Goal: Information Seeking & Learning: Learn about a topic

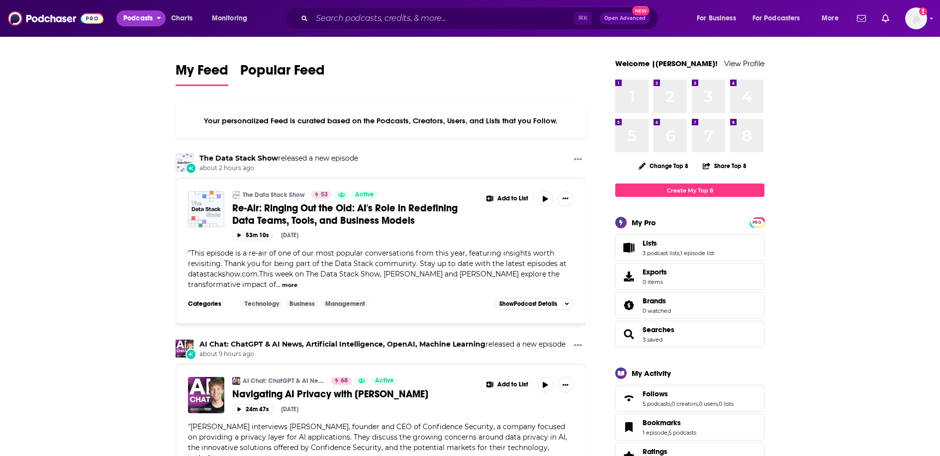
click at [132, 20] on span "Podcasts" at bounding box center [137, 18] width 29 height 14
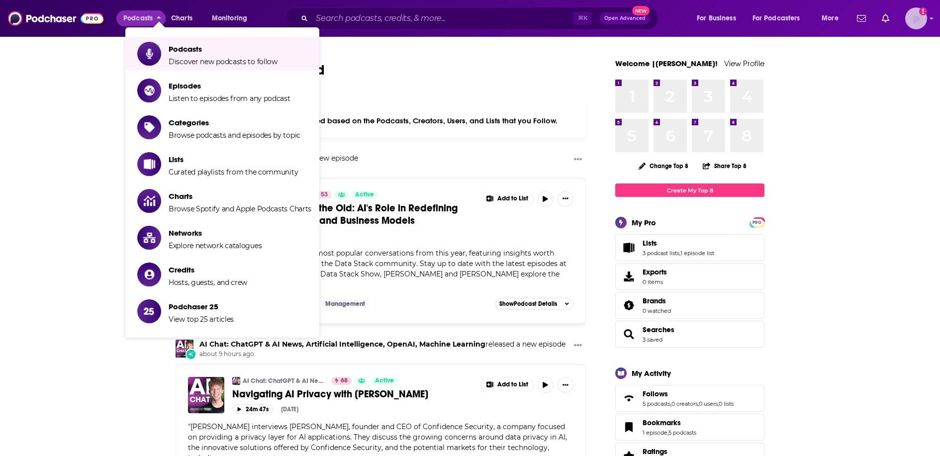
click at [909, 26] on img "Logged in as Ruth_Nebius" at bounding box center [916, 18] width 22 height 22
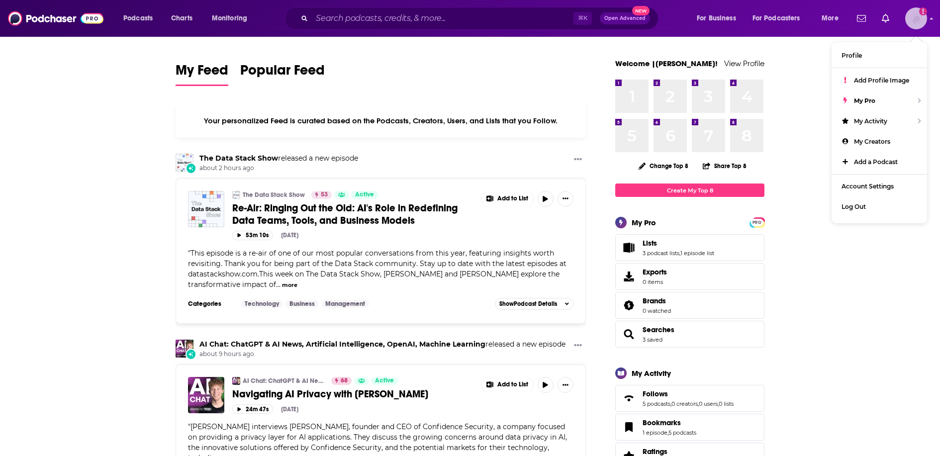
click at [909, 26] on img "Logged in as Ruth_Nebius" at bounding box center [916, 18] width 22 height 22
click at [137, 31] on div "Podcasts Charts Monitoring ⌘ K Open Advanced New For Business For Podcasters Mo…" at bounding box center [470, 18] width 940 height 37
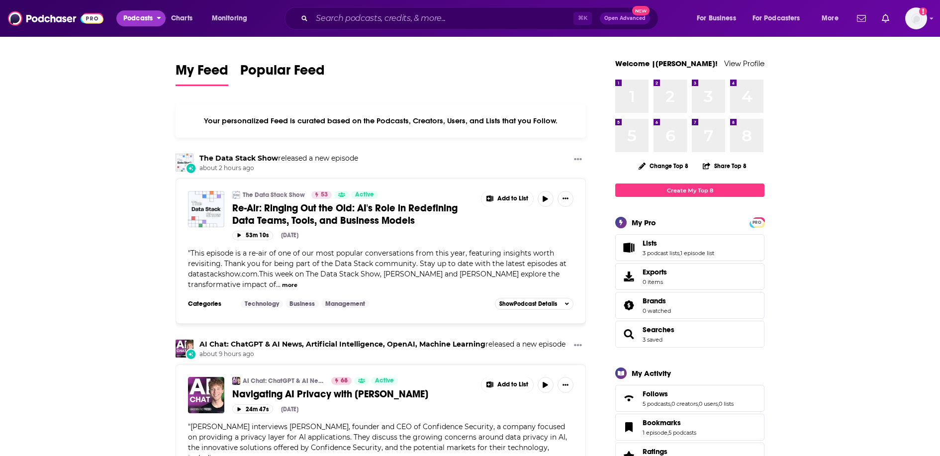
click at [138, 21] on span "Podcasts" at bounding box center [137, 18] width 29 height 14
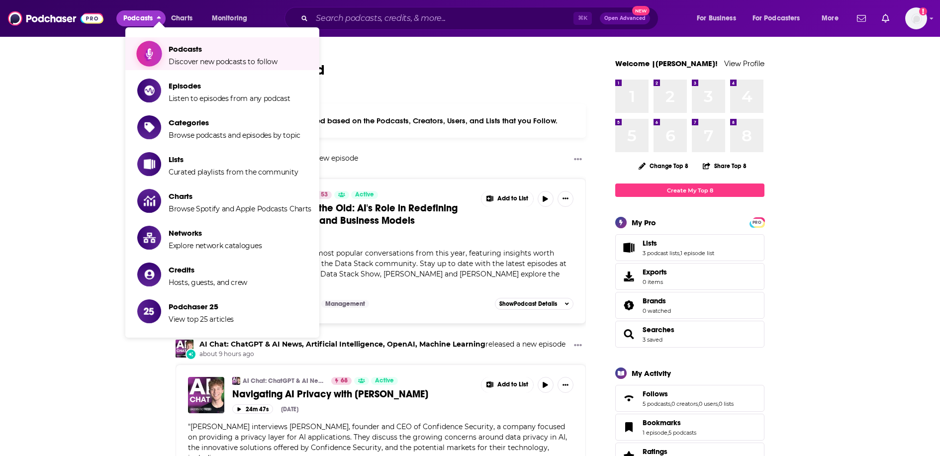
click at [167, 44] on link "Podcasts Discover new podcasts to follow" at bounding box center [224, 53] width 174 height 25
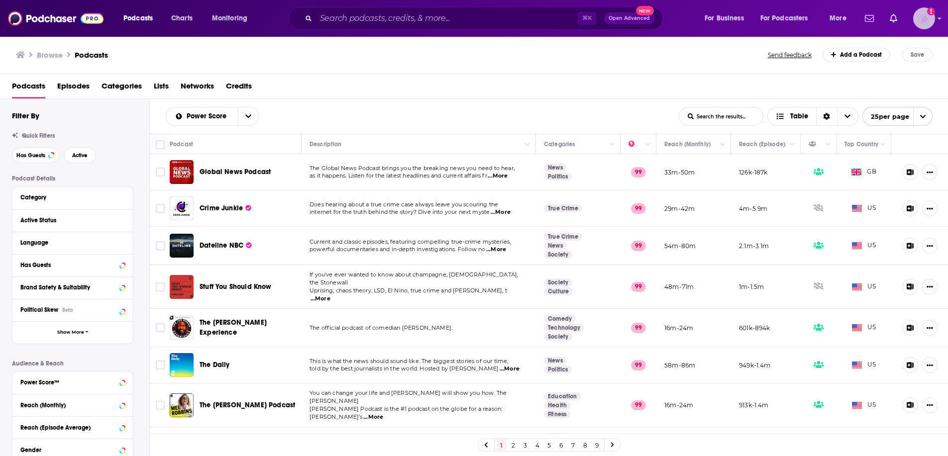
click at [925, 19] on img "Logged in as Ruth_Nebius" at bounding box center [924, 18] width 22 height 22
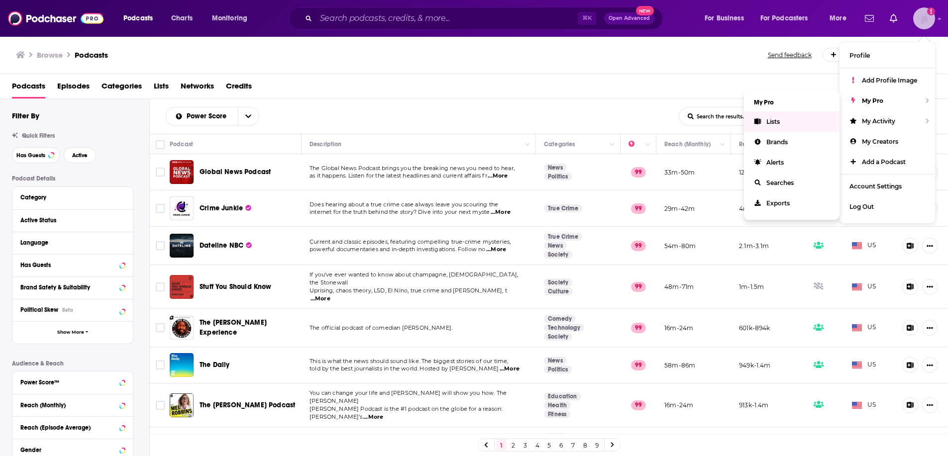
click at [778, 123] on span "Lists" at bounding box center [772, 121] width 13 height 7
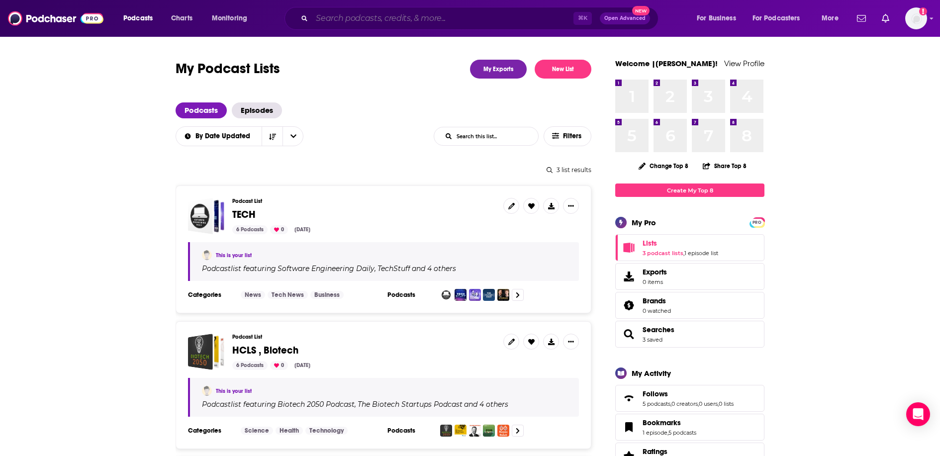
click at [347, 16] on input "Search podcasts, credits, & more..." at bounding box center [443, 18] width 262 height 16
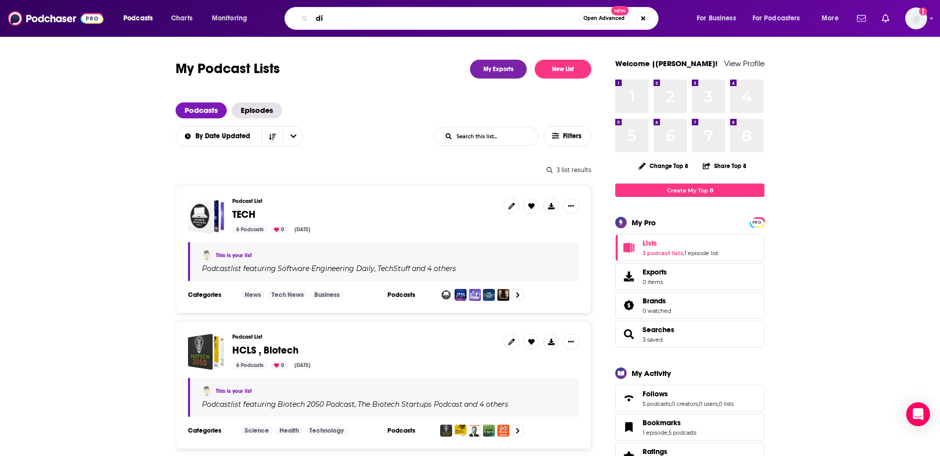
type input "d"
type input "AI for begginers"
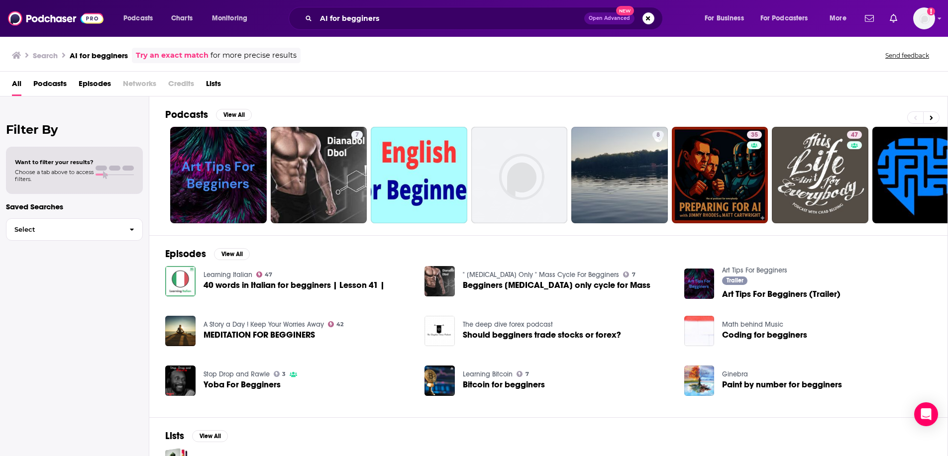
click at [176, 286] on img "40 words in Italian for begginers | Lesson 41 |" at bounding box center [180, 281] width 30 height 30
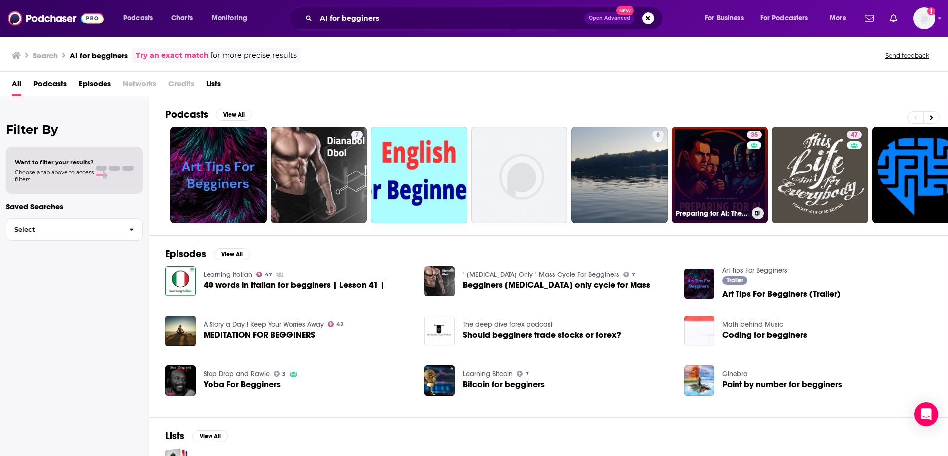
click at [733, 198] on link "35 Preparing for AI: The AI Podcast for Everybody" at bounding box center [720, 175] width 96 height 96
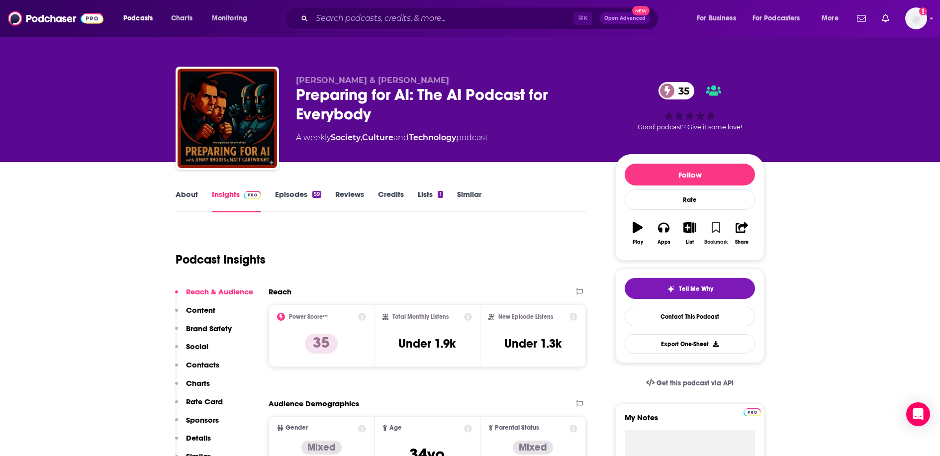
click at [715, 228] on icon "button" at bounding box center [716, 227] width 8 height 11
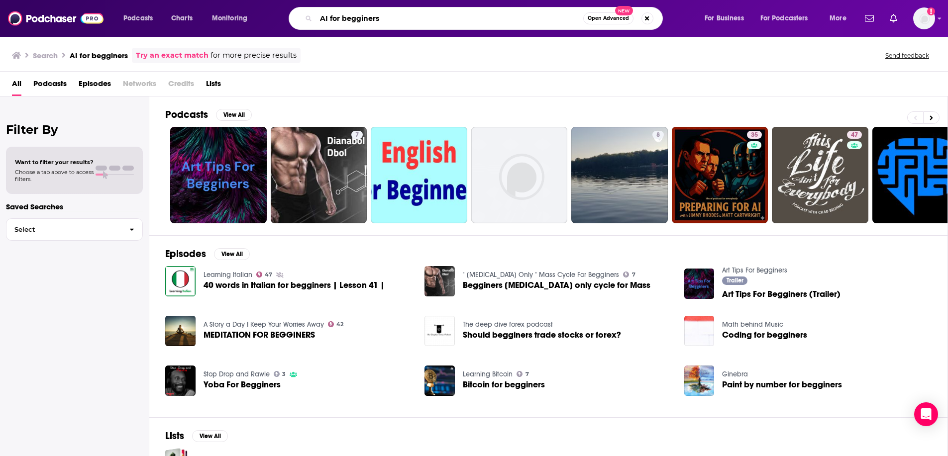
click at [481, 20] on input "AI for begginers" at bounding box center [449, 18] width 267 height 16
drag, startPoint x: 416, startPoint y: 18, endPoint x: 328, endPoint y: 19, distance: 88.5
click at [328, 19] on input "AI for begginers" at bounding box center [449, 18] width 267 height 16
type input "AI begginers"
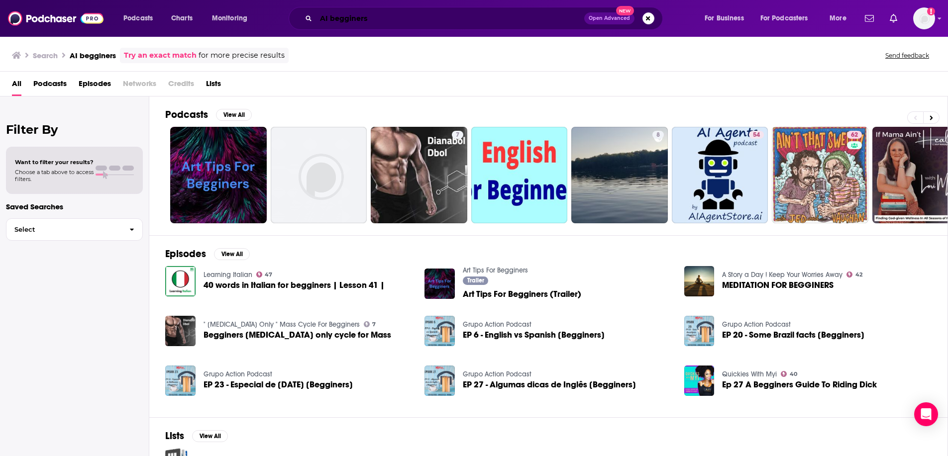
click at [385, 19] on input "AI begginers" at bounding box center [450, 18] width 268 height 16
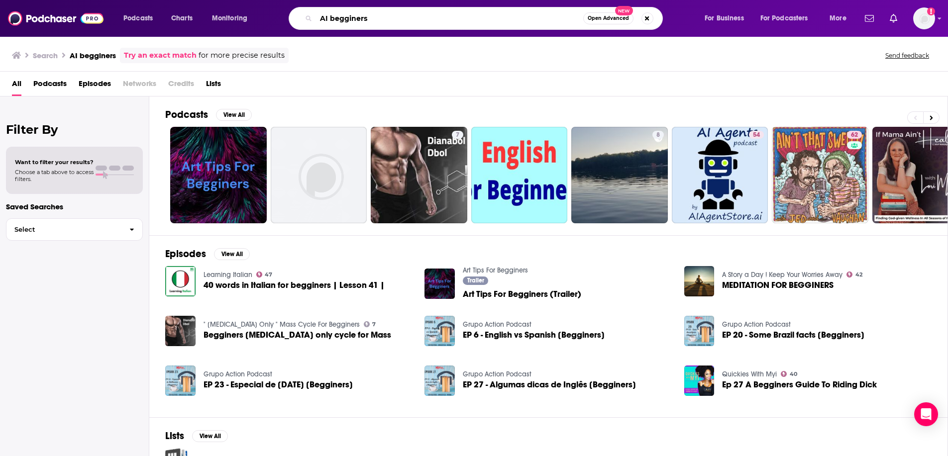
drag, startPoint x: 385, startPoint y: 19, endPoint x: 301, endPoint y: 10, distance: 84.0
click at [301, 10] on div "AI begginers Open Advanced New" at bounding box center [476, 18] width 374 height 23
type input "beginners to AI"
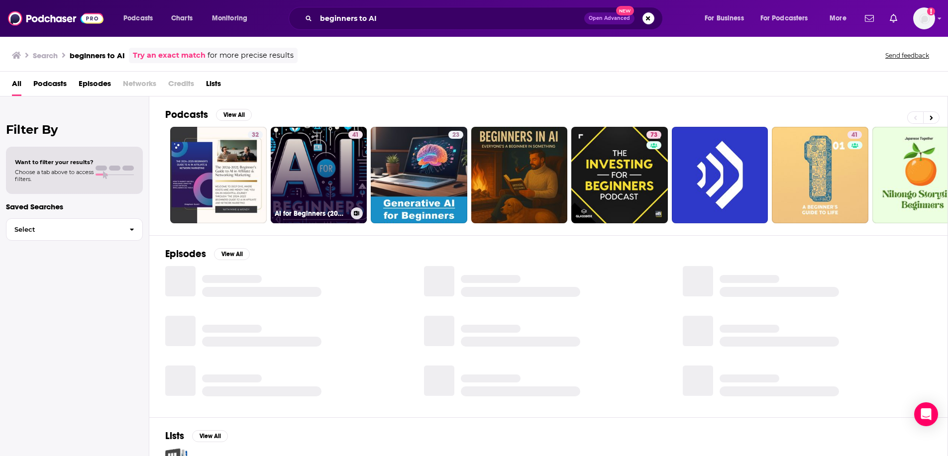
click at [307, 173] on link "41 AI for Beginners (200 episodes)" at bounding box center [319, 175] width 96 height 96
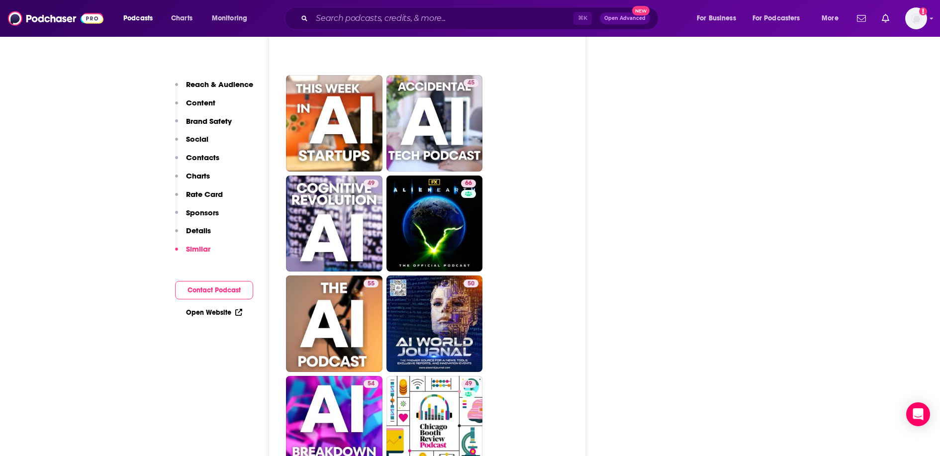
scroll to position [2273, 0]
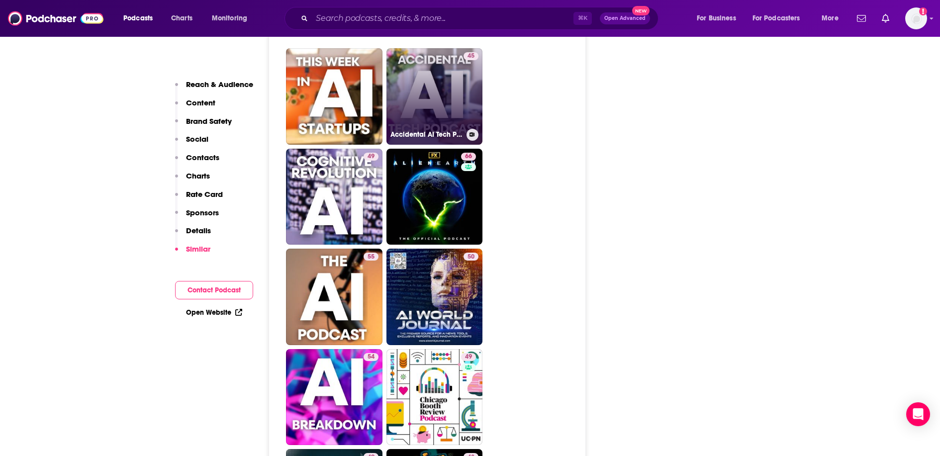
click at [455, 93] on link "45 Accidental AI Tech Podcast" at bounding box center [434, 96] width 96 height 96
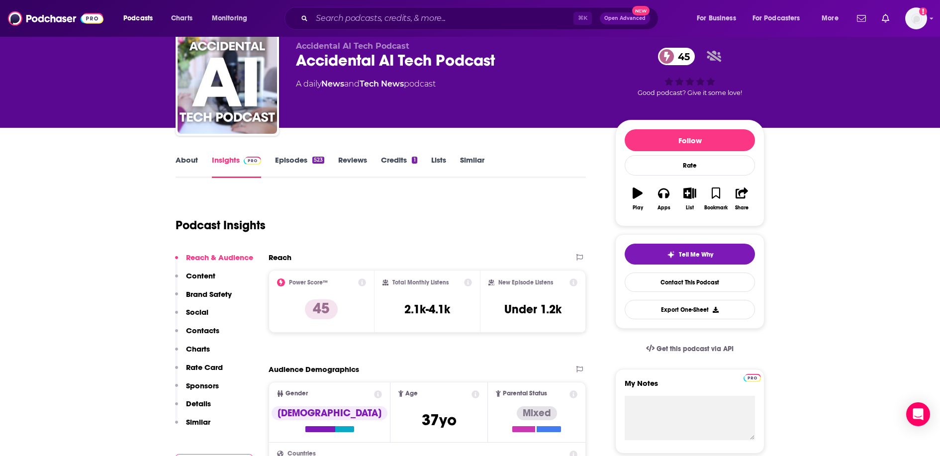
scroll to position [36, 0]
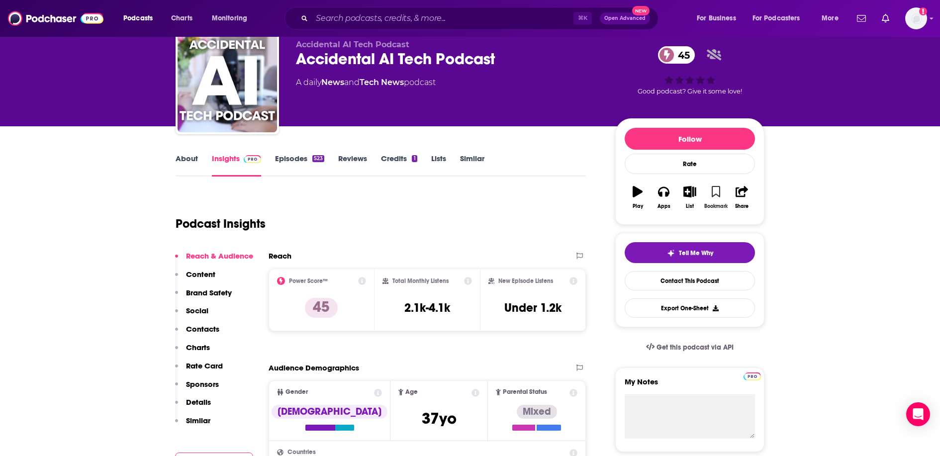
click at [712, 201] on button "Bookmark" at bounding box center [716, 198] width 26 height 36
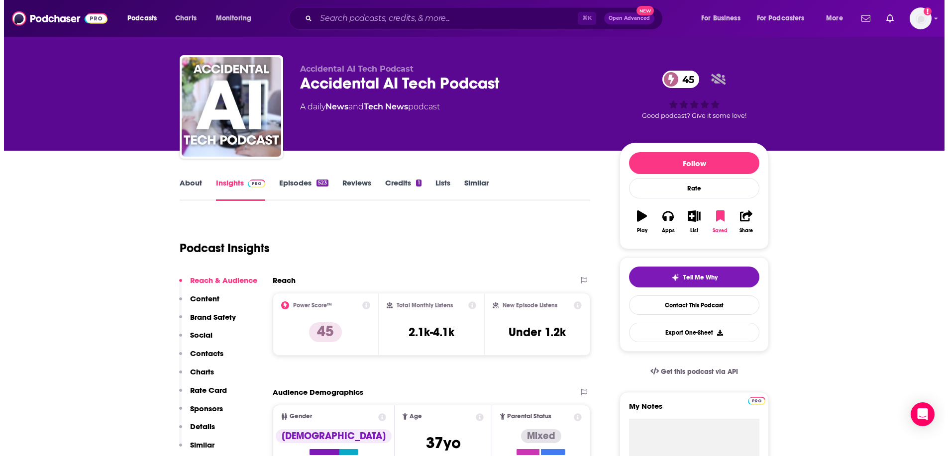
scroll to position [0, 0]
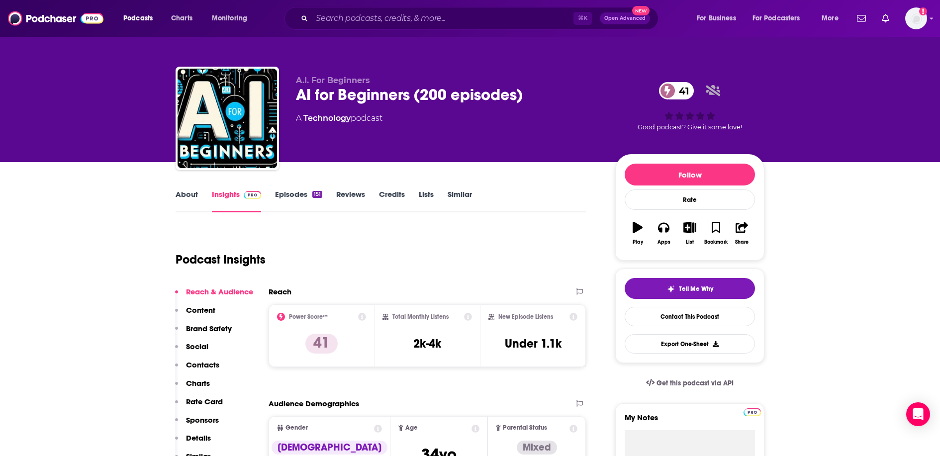
click at [304, 188] on div "About Insights Episodes 151 Reviews Credits Lists Similar" at bounding box center [381, 200] width 410 height 24
click at [715, 234] on button "Bookmark" at bounding box center [716, 233] width 26 height 36
click at [692, 233] on button "List" at bounding box center [690, 233] width 26 height 36
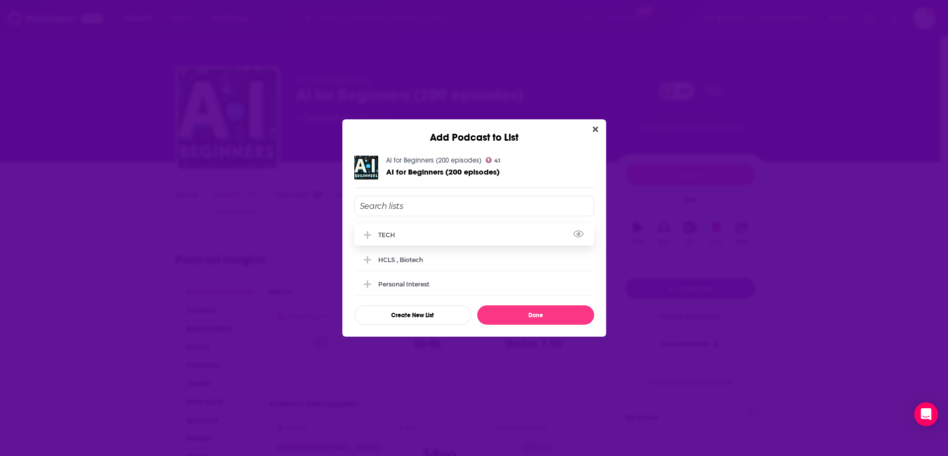
click at [460, 233] on div "TECH" at bounding box center [474, 235] width 240 height 22
click at [557, 316] on button "Done" at bounding box center [535, 314] width 117 height 19
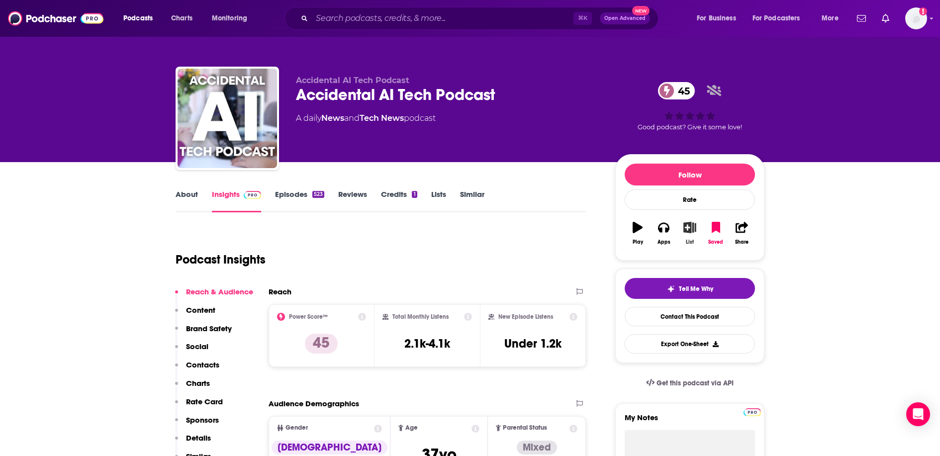
click at [689, 233] on icon "button" at bounding box center [689, 227] width 12 height 11
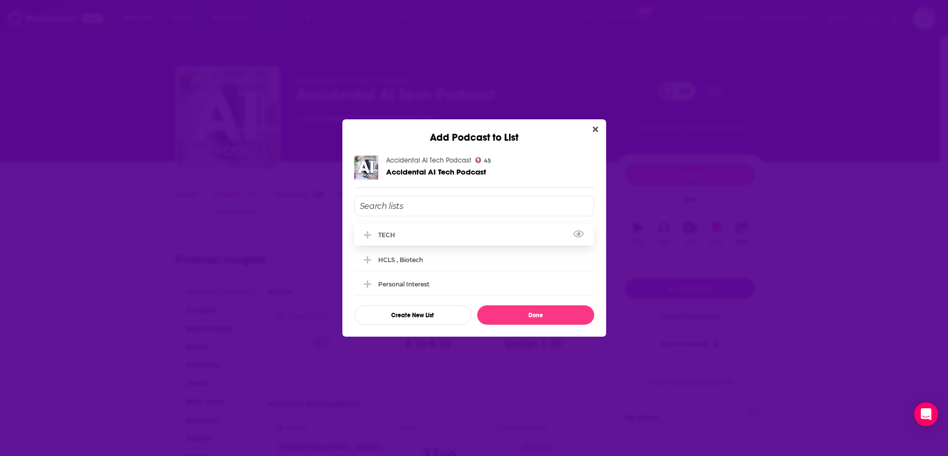
click at [464, 232] on div "TECH" at bounding box center [474, 235] width 240 height 22
click at [568, 314] on button "Done" at bounding box center [535, 314] width 117 height 19
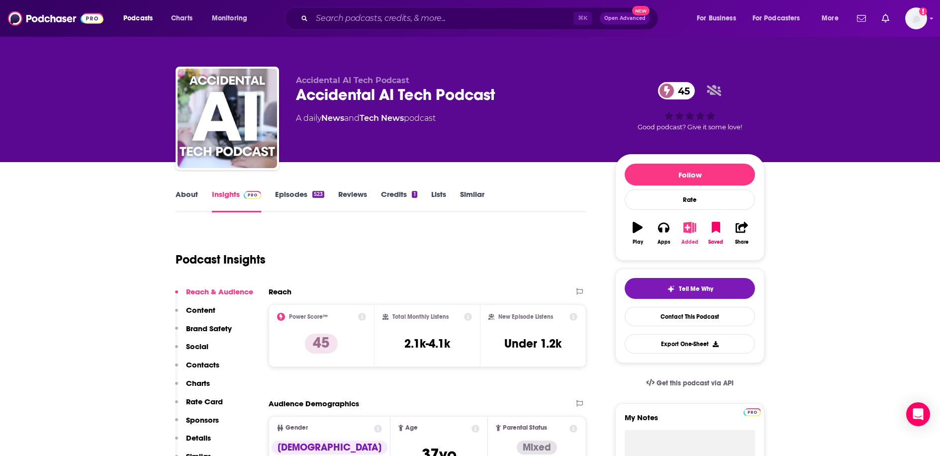
type input "https://www.podchaser.com/podcasts/ai-for-beginners-200-episodes-6193685"
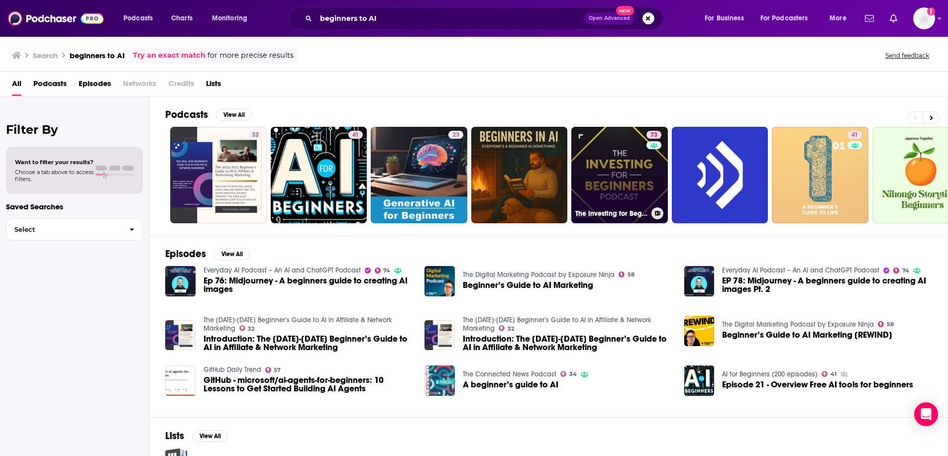
click at [622, 168] on link "73 The Investing for Beginners Podcast - Your Path to Financial Freedom" at bounding box center [619, 175] width 96 height 96
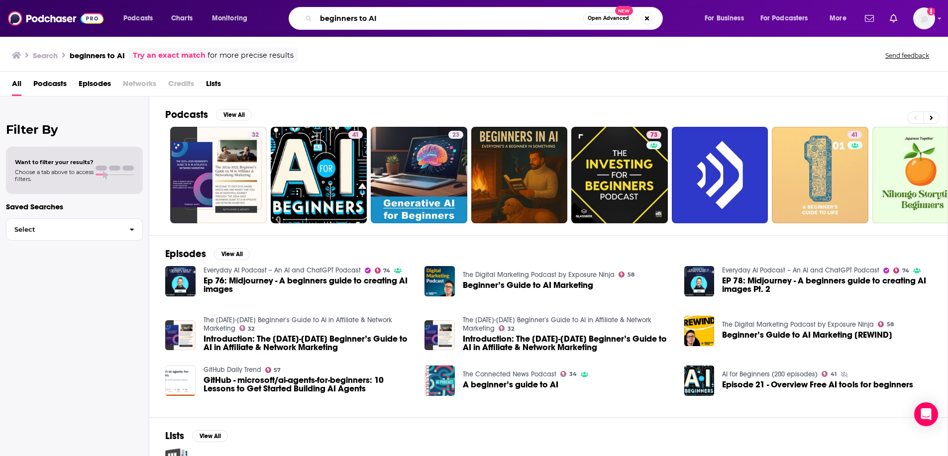
drag, startPoint x: 420, startPoint y: 15, endPoint x: 307, endPoint y: 17, distance: 112.9
click at [307, 17] on div "beginners to AI Open Advanced New" at bounding box center [476, 18] width 374 height 23
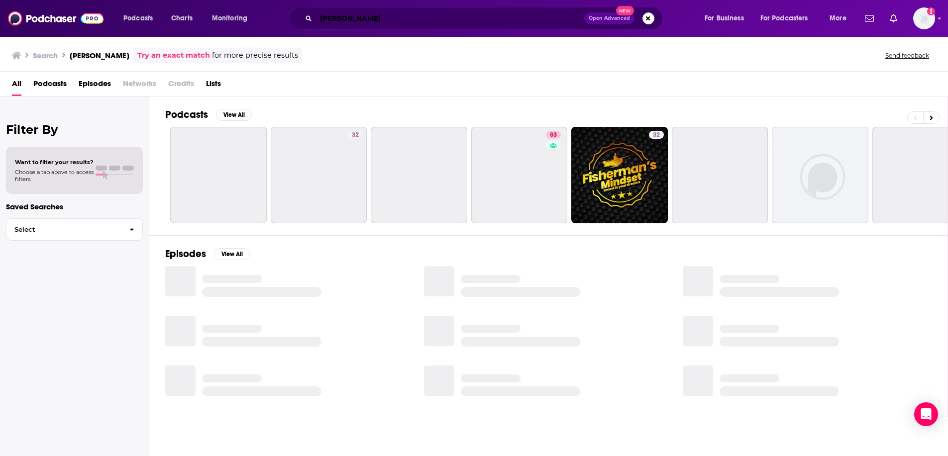
click at [359, 18] on input "dietmar fisher" at bounding box center [450, 18] width 268 height 16
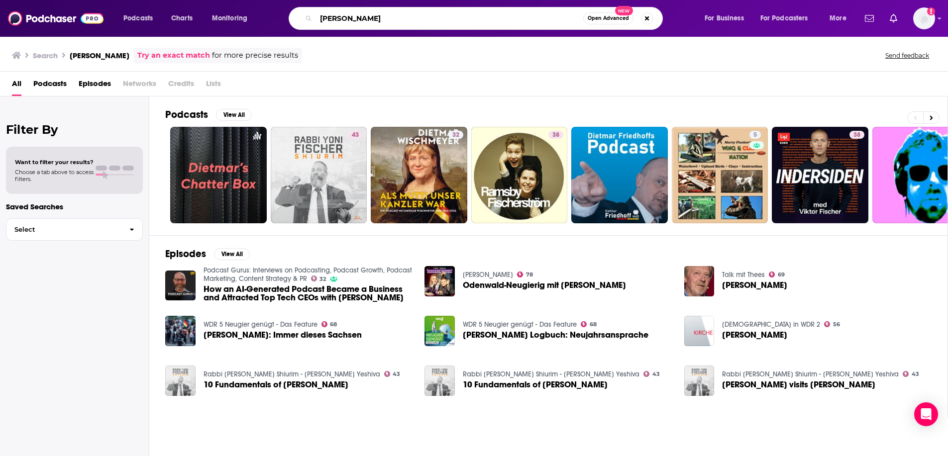
drag, startPoint x: 396, startPoint y: 22, endPoint x: 322, endPoint y: 19, distance: 74.2
click at [322, 19] on input "dietmar fischer" at bounding box center [449, 18] width 267 height 16
type input "d"
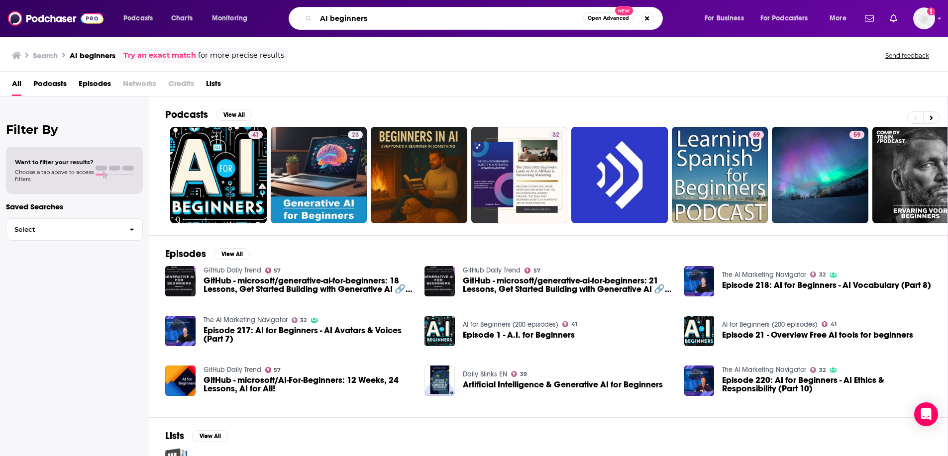
drag, startPoint x: 395, startPoint y: 19, endPoint x: 317, endPoint y: 7, distance: 79.5
click at [317, 7] on div "AI beginners Open Advanced New" at bounding box center [476, 18] width 374 height 23
type input "beginners guide to AI"
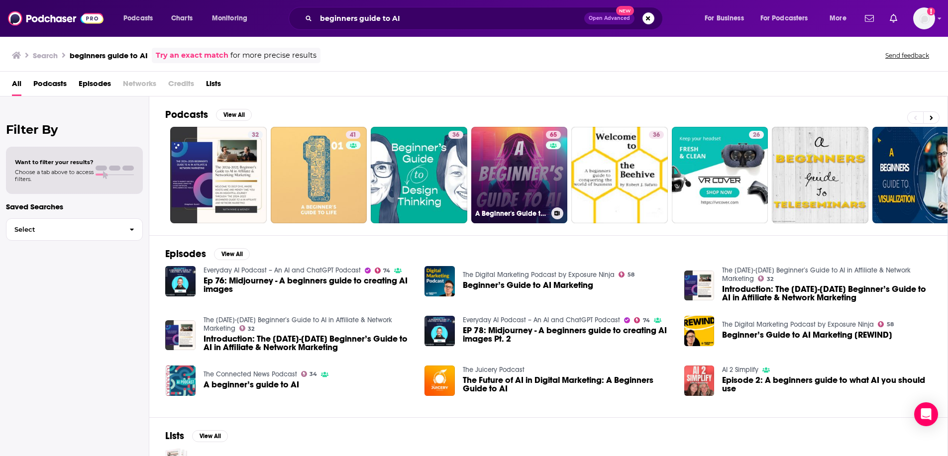
click at [498, 142] on link "65 A Beginner's Guide to AI" at bounding box center [519, 175] width 96 height 96
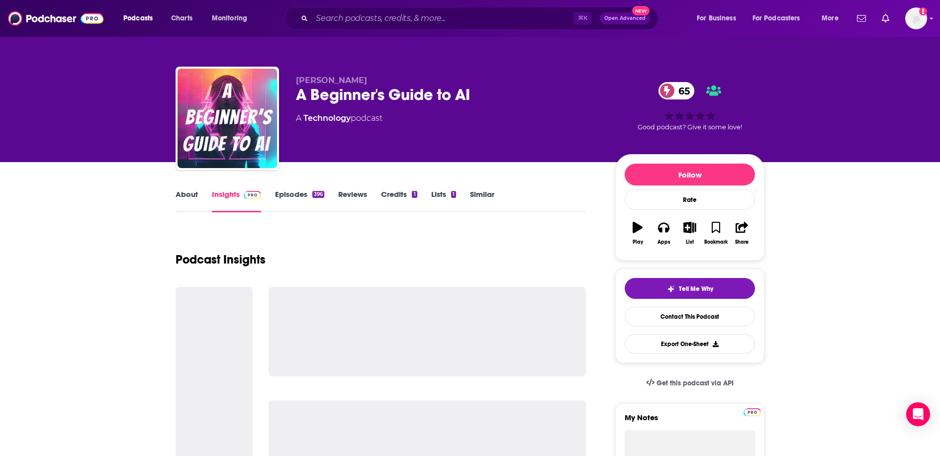
click at [291, 195] on link "Episodes 396" at bounding box center [299, 201] width 49 height 23
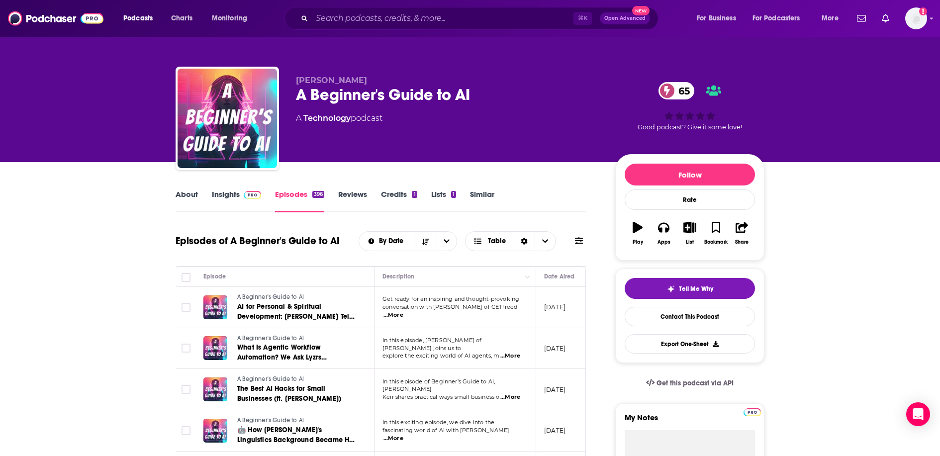
click at [297, 196] on link "Episodes 396" at bounding box center [299, 201] width 49 height 23
click at [227, 193] on link "Insights" at bounding box center [236, 201] width 49 height 23
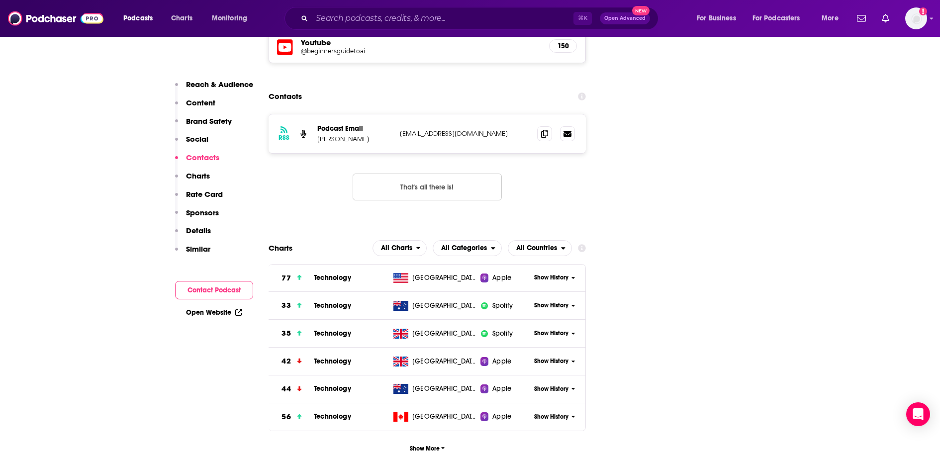
scroll to position [1157, 0]
click at [729, 21] on span "For Business" at bounding box center [716, 18] width 39 height 14
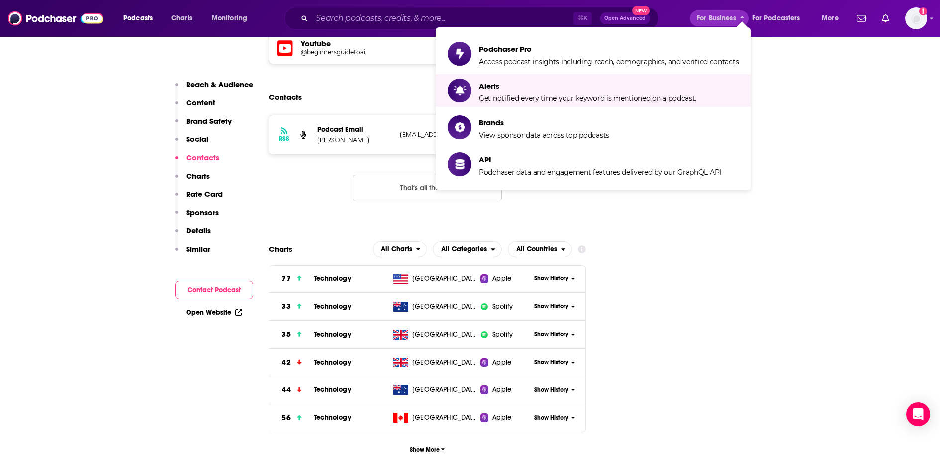
click at [893, 15] on div "Add a profile image" at bounding box center [890, 18] width 74 height 22
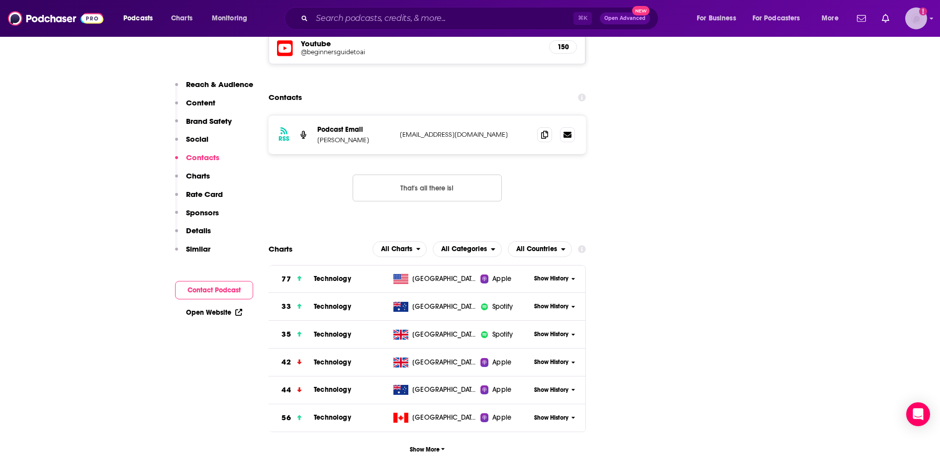
click at [907, 16] on img "Logged in as Ruth_Nebius" at bounding box center [916, 18] width 22 height 22
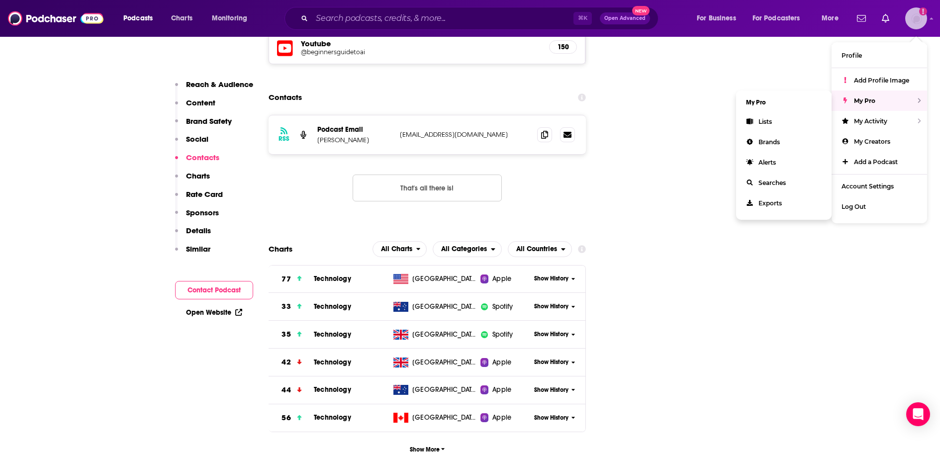
click at [864, 95] on div "My Pro" at bounding box center [880, 101] width 96 height 20
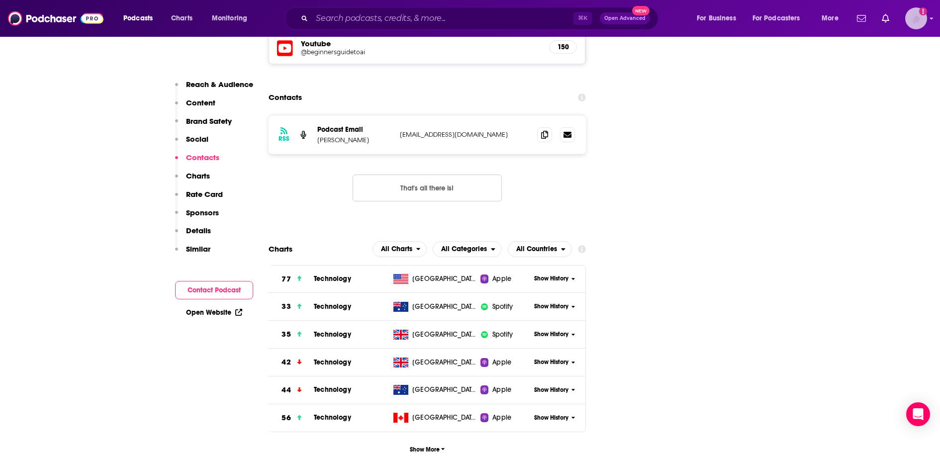
click at [918, 29] on img "Logged in as Ruth_Nebius" at bounding box center [916, 18] width 22 height 22
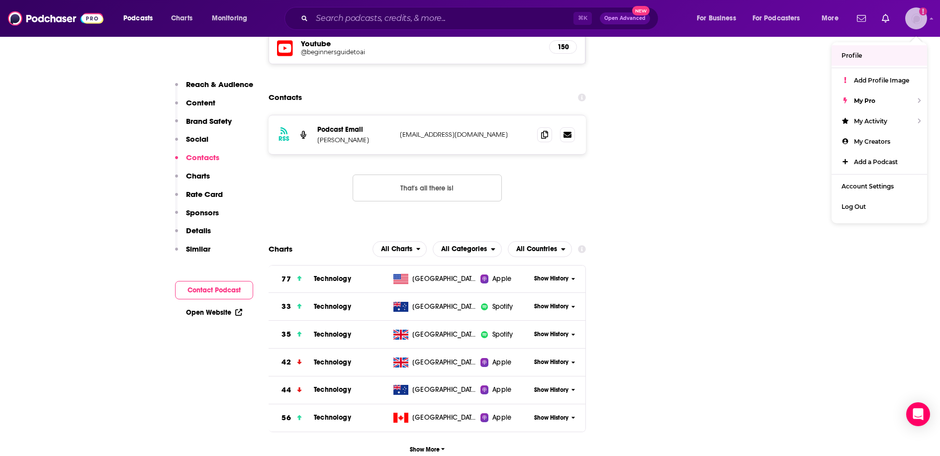
click at [860, 56] on span "Profile" at bounding box center [852, 55] width 20 height 7
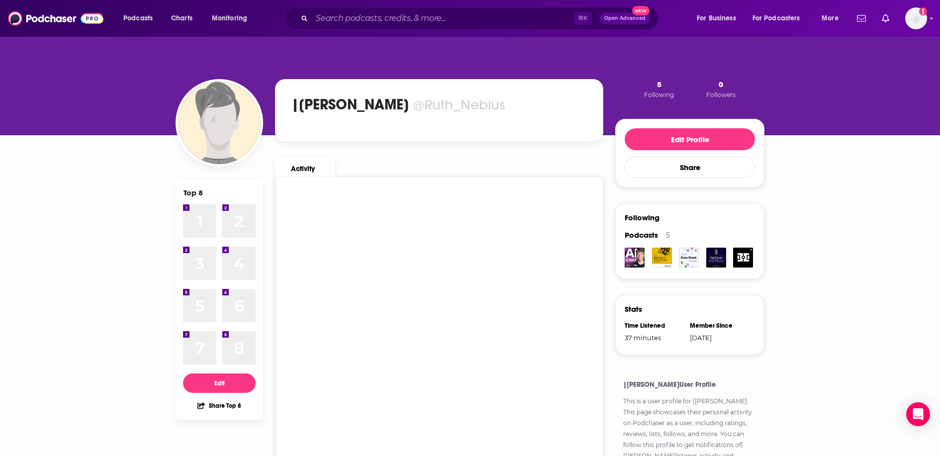
click at [645, 24] on div "⌘ K Open Advanced New" at bounding box center [472, 18] width 374 height 23
click at [639, 10] on span "New" at bounding box center [641, 10] width 18 height 9
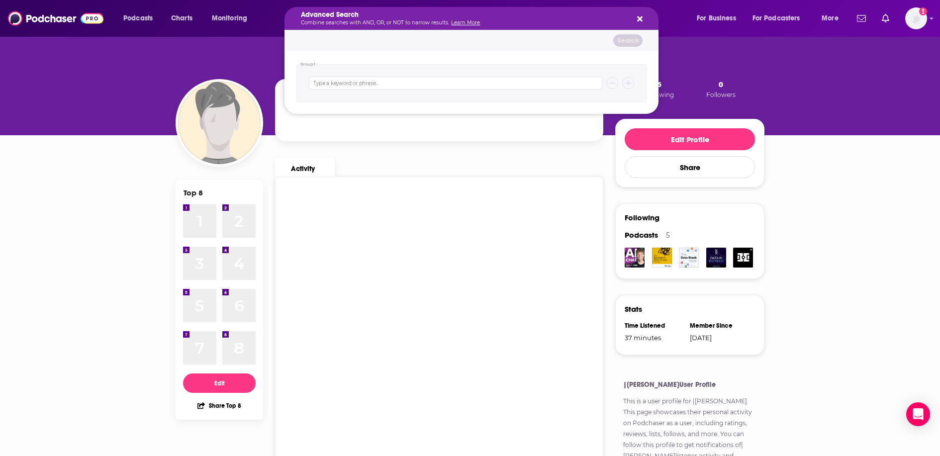
click at [640, 20] on icon "Search podcasts, credits, & more..." at bounding box center [639, 19] width 5 height 8
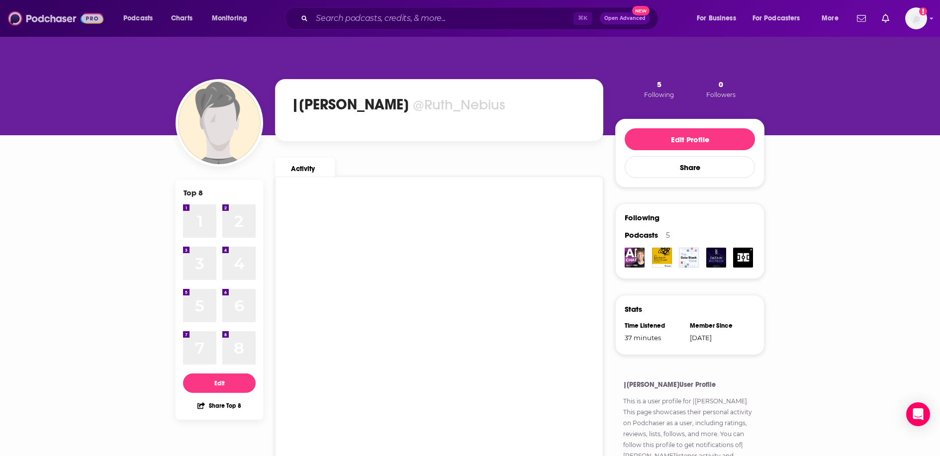
click at [57, 12] on img at bounding box center [56, 18] width 96 height 19
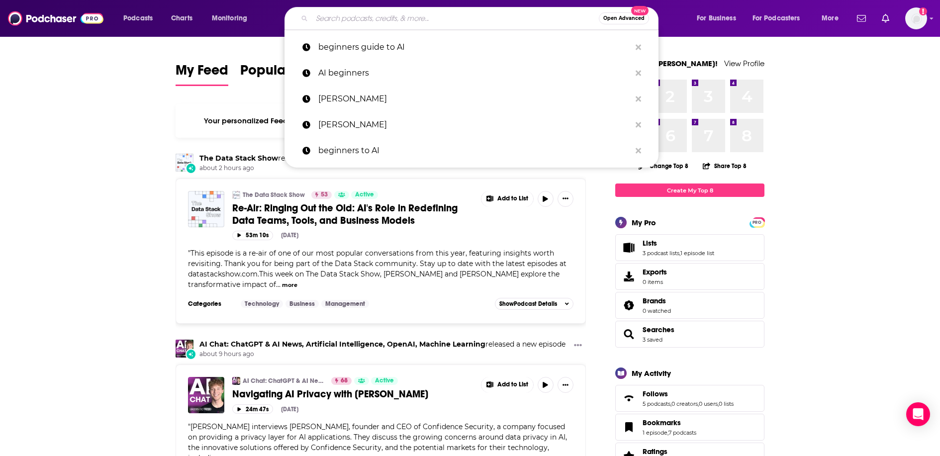
click at [338, 14] on input "Search podcasts, credits, & more..." at bounding box center [455, 18] width 287 height 16
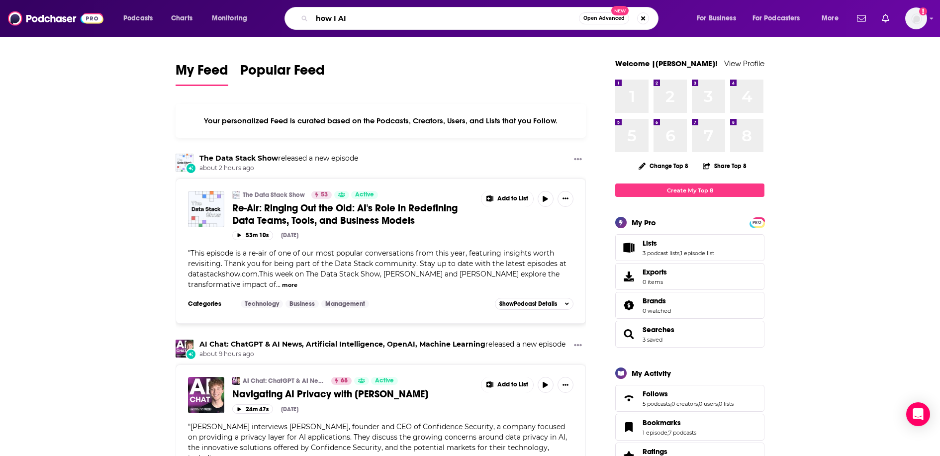
type input "how I AI"
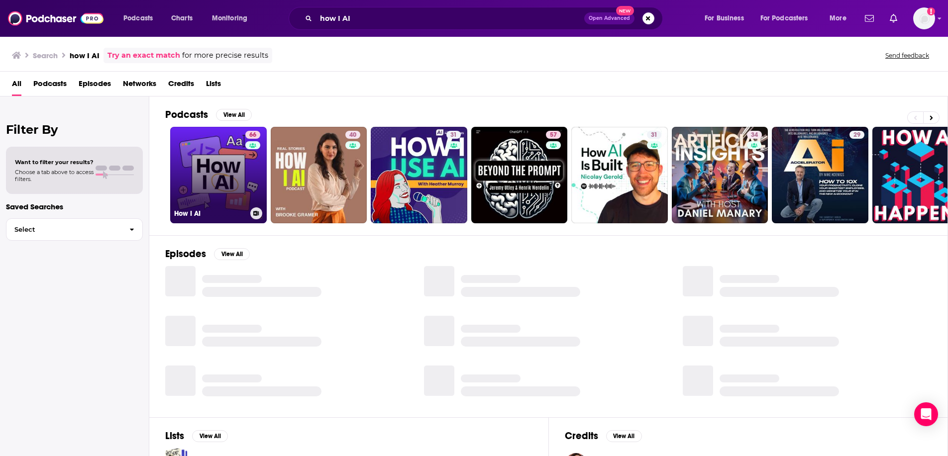
click at [201, 176] on link "66 How I AI" at bounding box center [218, 175] width 96 height 96
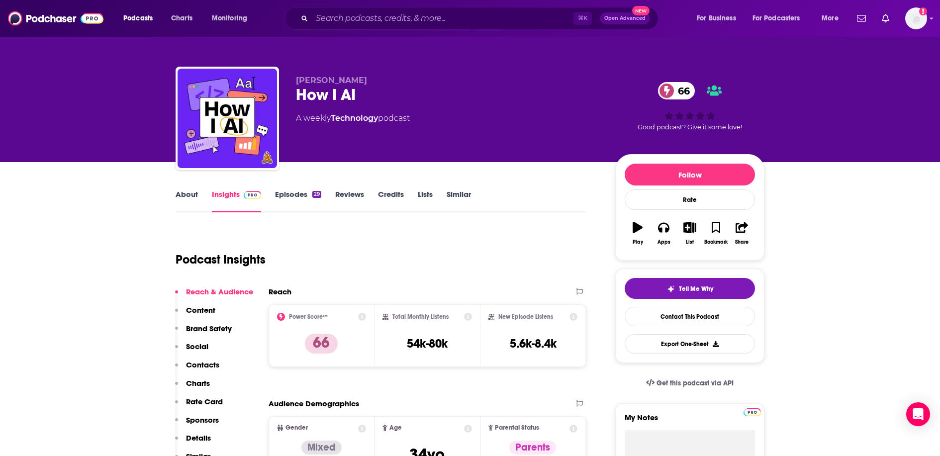
click at [296, 193] on link "Episodes 29" at bounding box center [298, 201] width 46 height 23
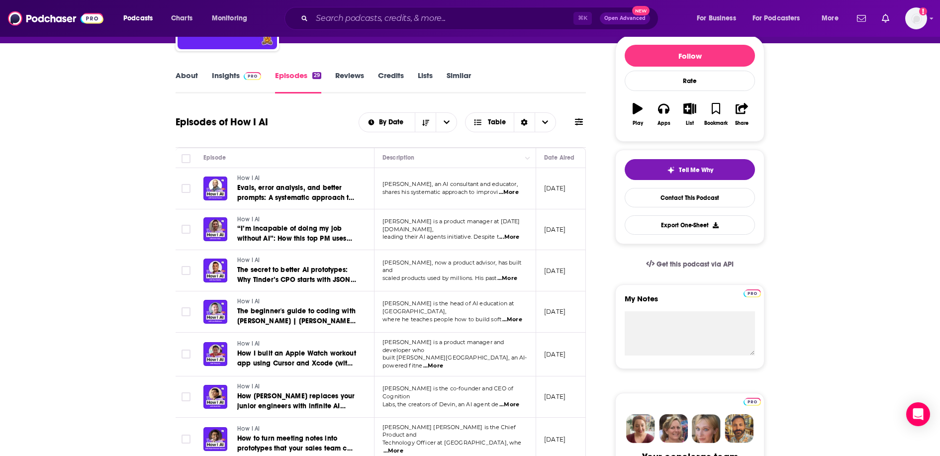
scroll to position [120, 0]
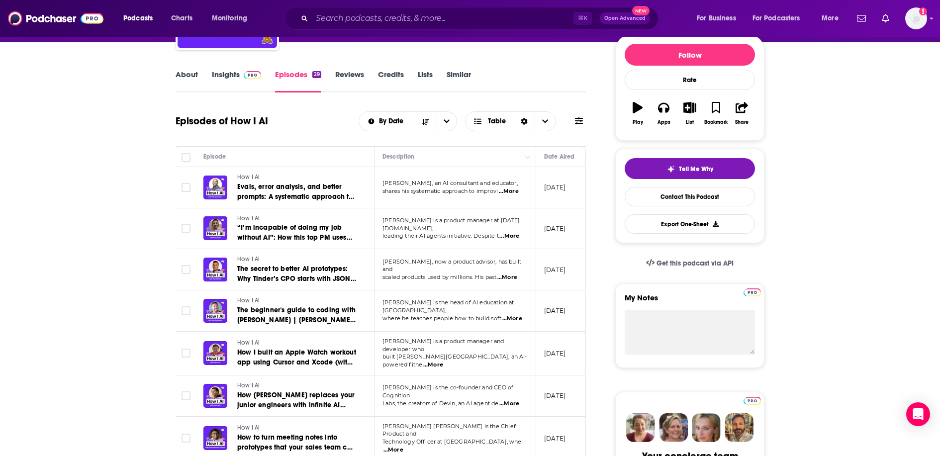
click at [512, 232] on span "...More" at bounding box center [509, 236] width 20 height 8
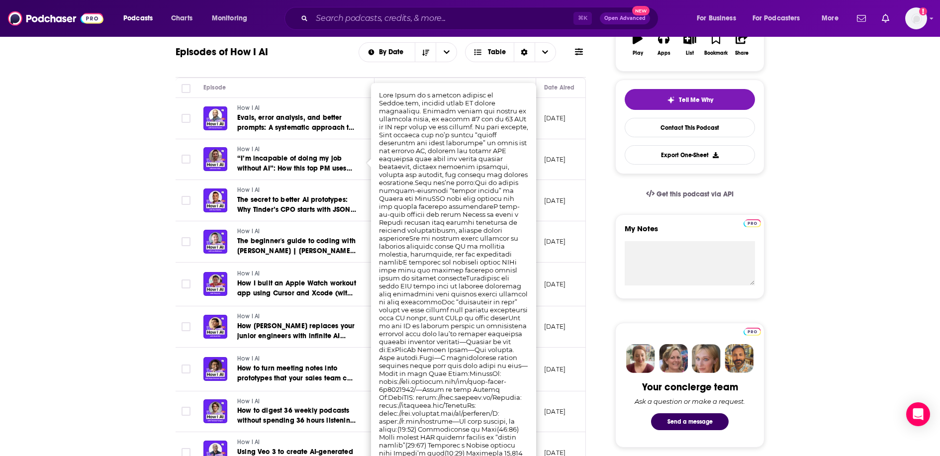
scroll to position [201, 0]
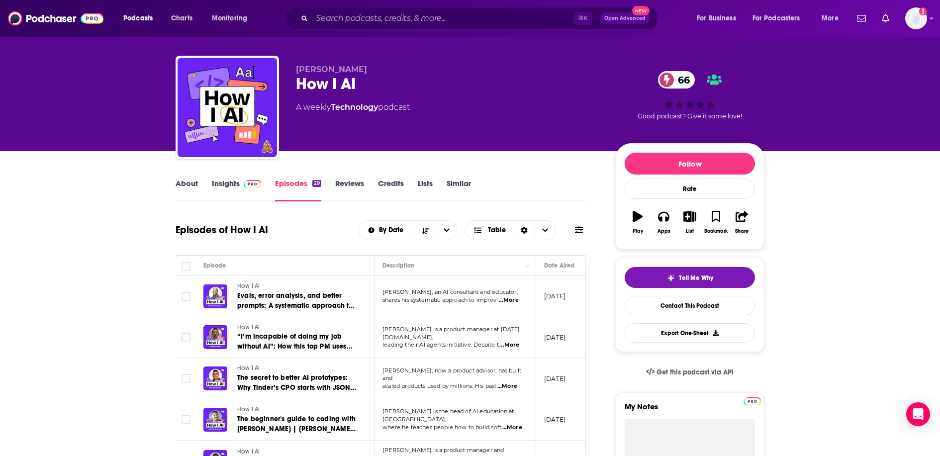
scroll to position [35, 0]
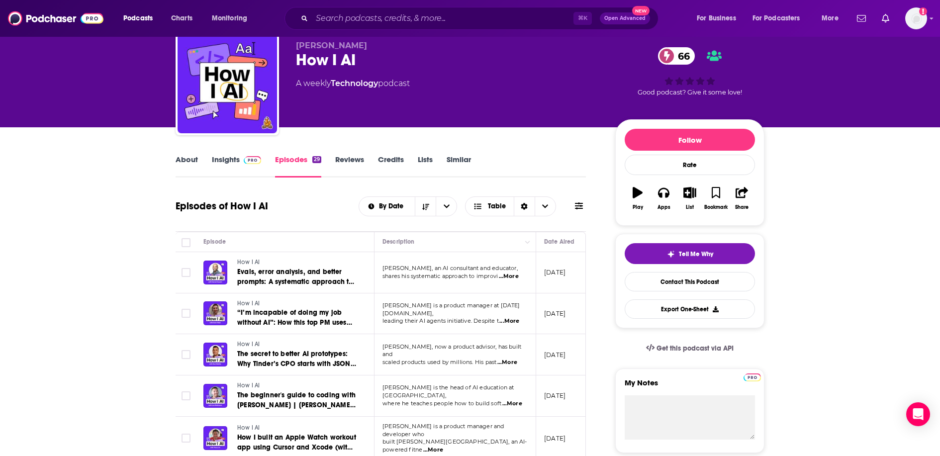
click at [514, 277] on span "...More" at bounding box center [509, 277] width 20 height 8
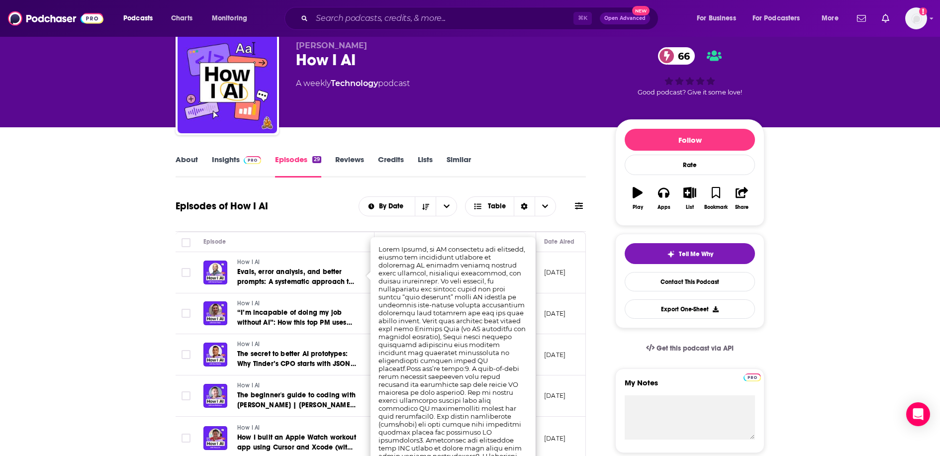
click at [335, 208] on div "Episodes of How I AI By Date Table" at bounding box center [381, 206] width 410 height 26
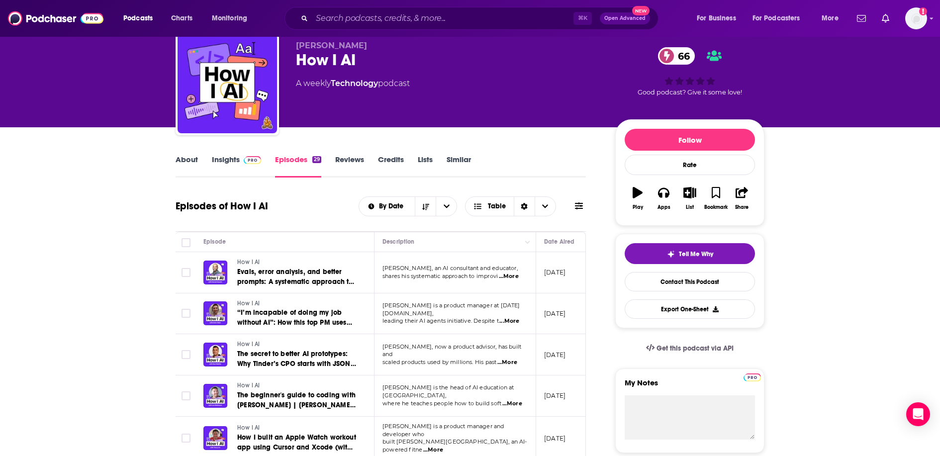
click at [186, 158] on link "About" at bounding box center [187, 166] width 22 height 23
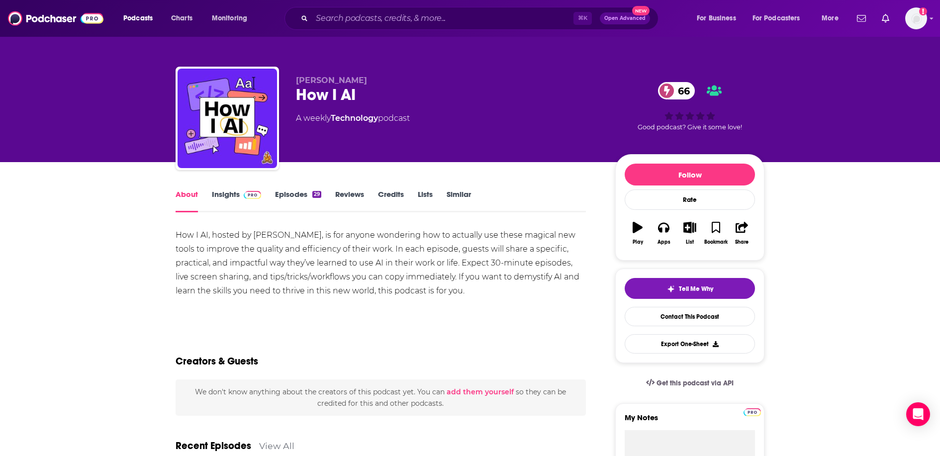
click at [292, 198] on link "Episodes 29" at bounding box center [298, 201] width 46 height 23
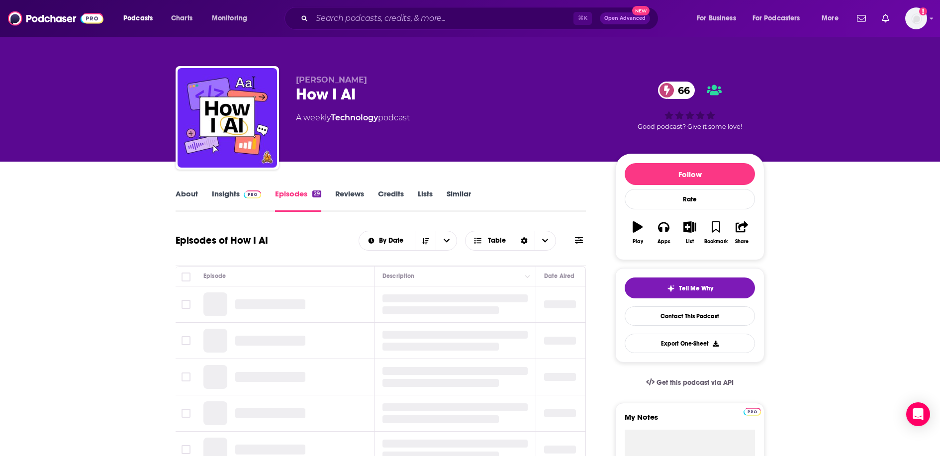
scroll to position [2, 0]
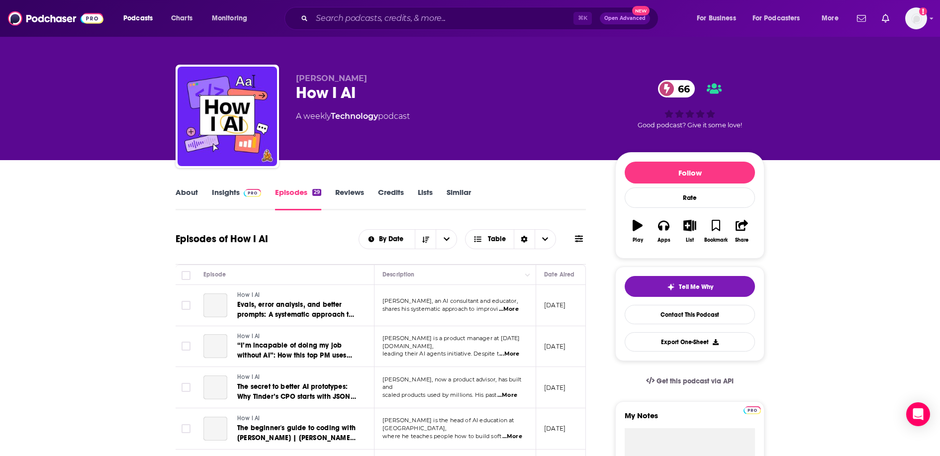
click at [235, 190] on link "Insights" at bounding box center [236, 199] width 49 height 23
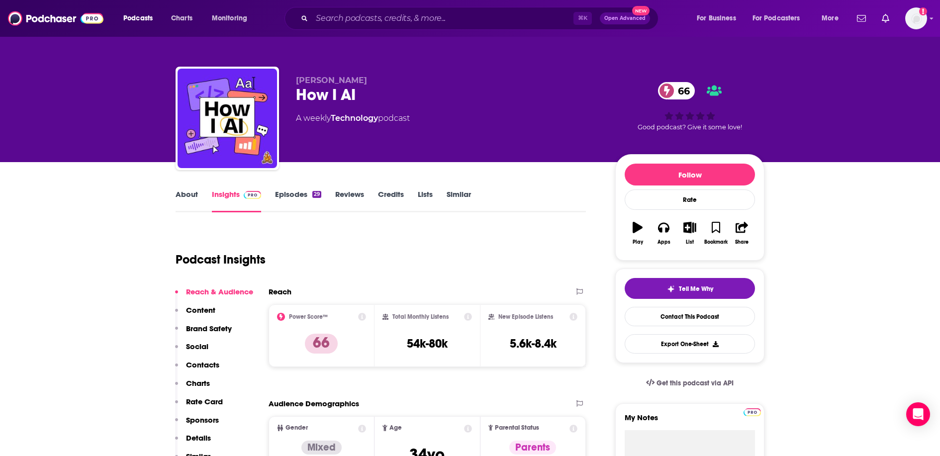
click at [251, 193] on img at bounding box center [252, 195] width 17 height 8
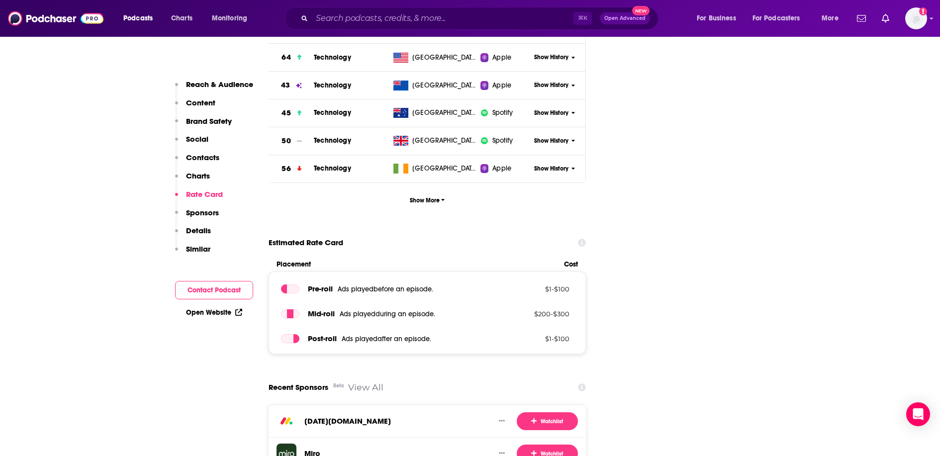
scroll to position [772, 0]
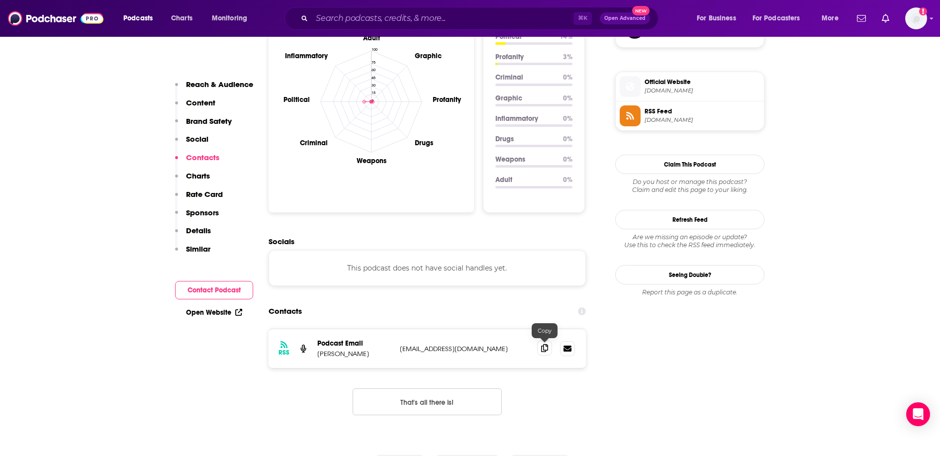
click at [548, 348] on icon at bounding box center [544, 348] width 7 height 8
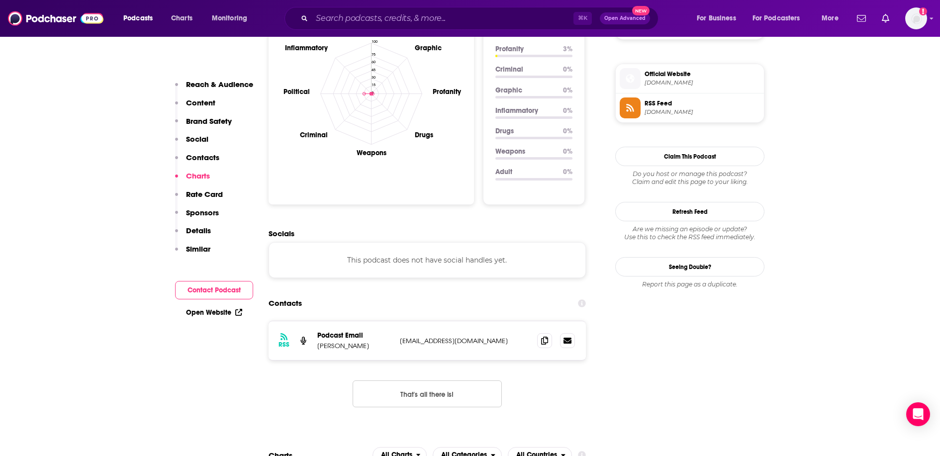
scroll to position [325, 0]
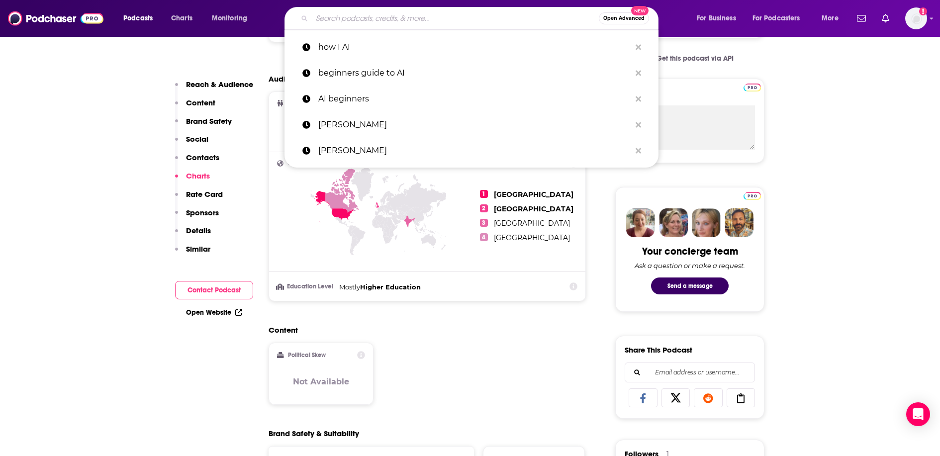
click at [475, 22] on input "Search podcasts, credits, & more..." at bounding box center [455, 18] width 287 height 16
paste input "Smart Biotech Scientist"
type input "Smart Biotech Scientist"
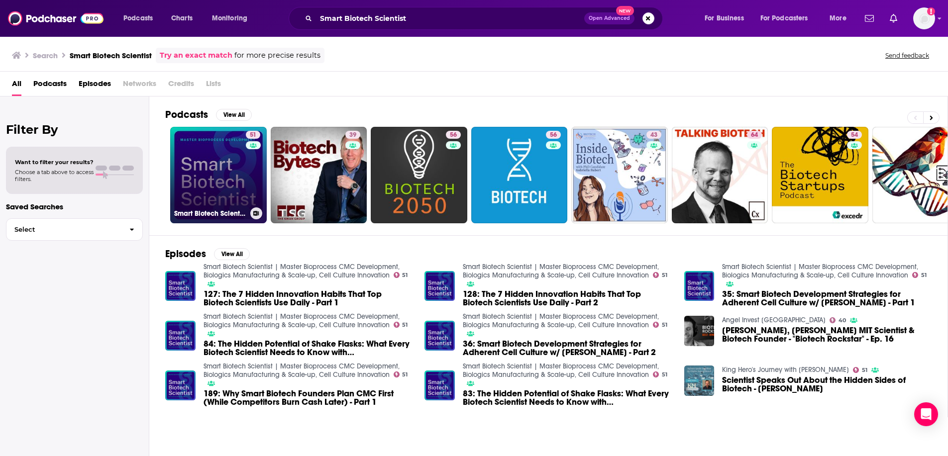
click at [216, 172] on link "51 Smart Biotech Scientist | Master Bioprocess CMC Development, Biologics Manuf…" at bounding box center [218, 175] width 96 height 96
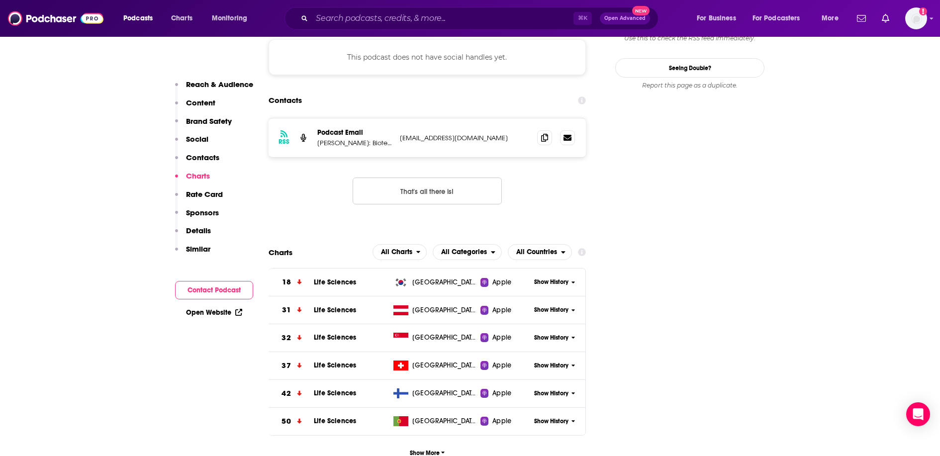
scroll to position [989, 0]
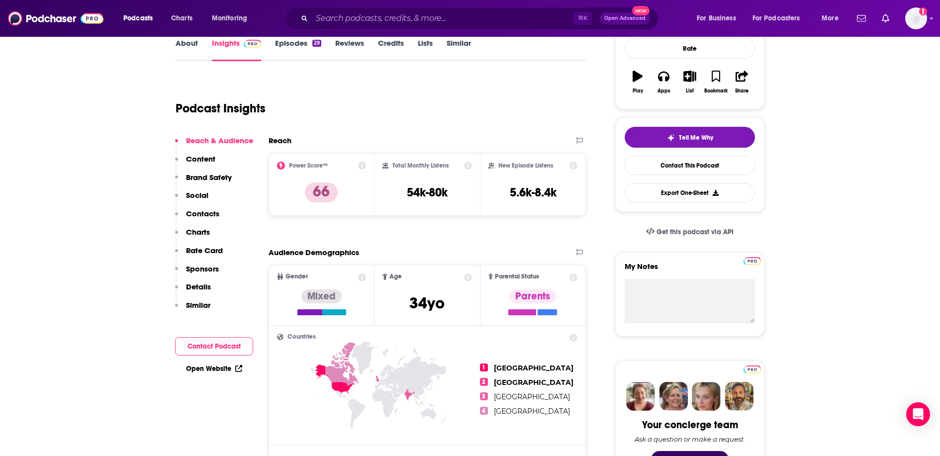
scroll to position [118, 0]
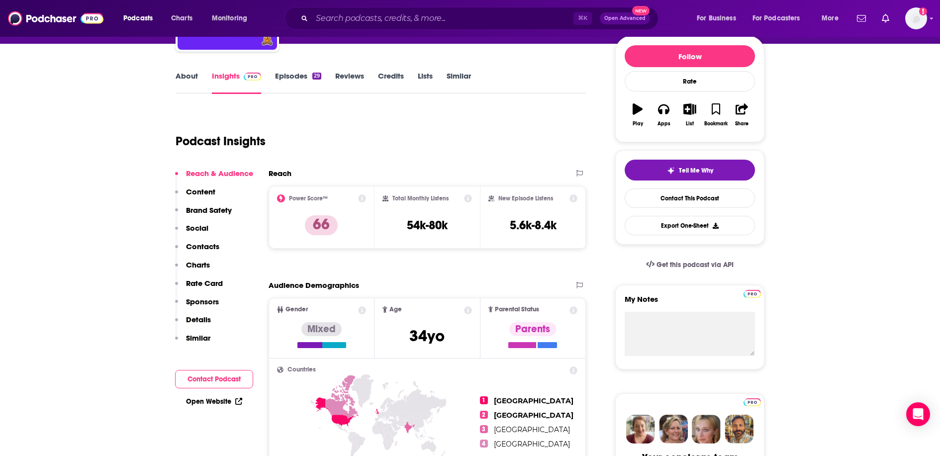
click at [638, 115] on button "Play" at bounding box center [638, 115] width 26 height 36
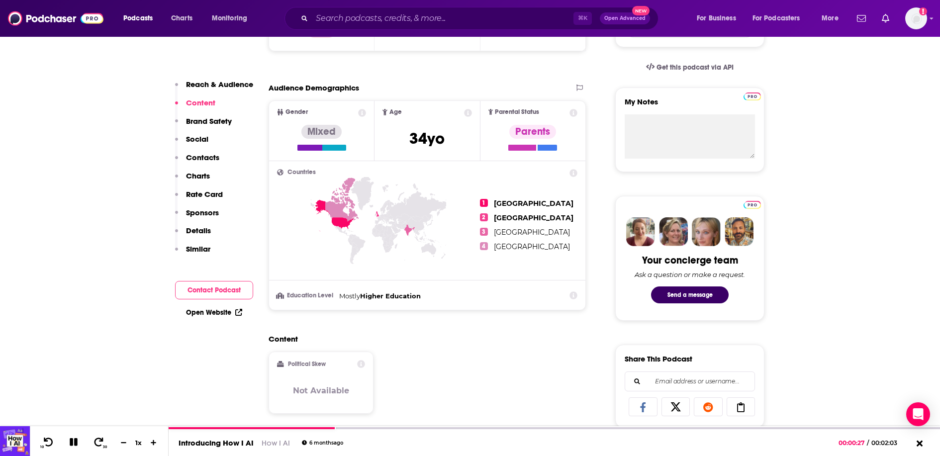
scroll to position [0, 0]
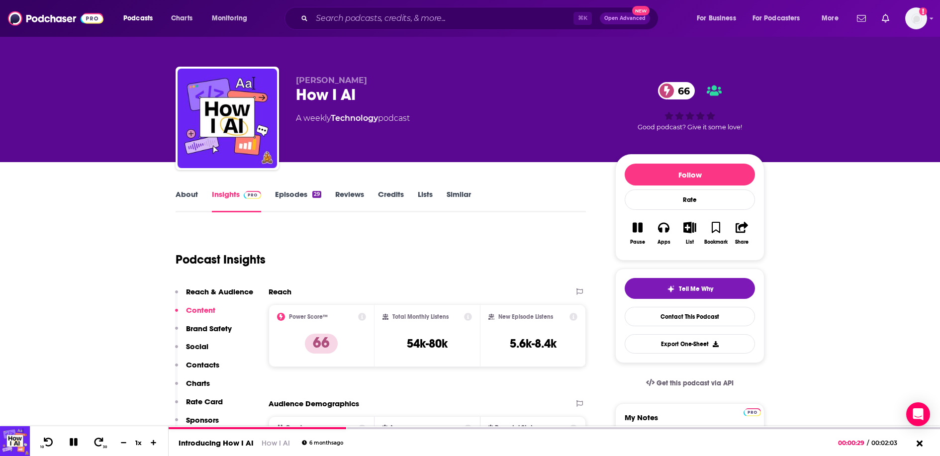
click at [291, 196] on link "Episodes 29" at bounding box center [298, 201] width 46 height 23
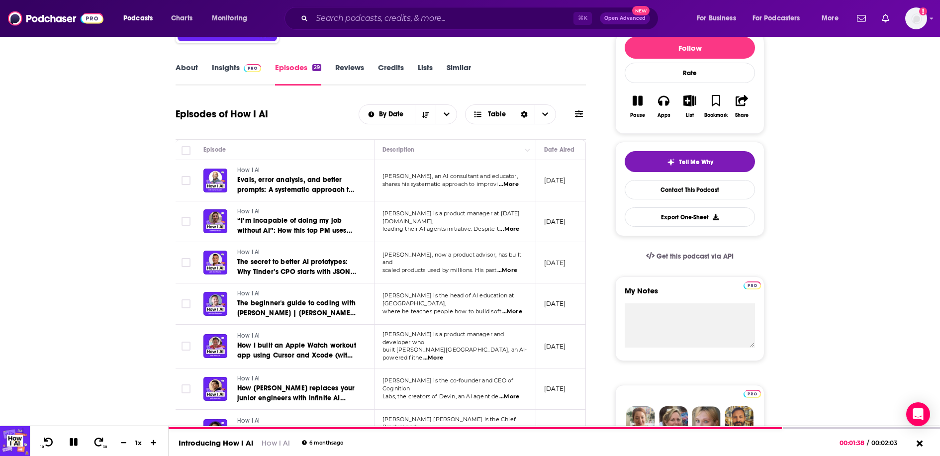
scroll to position [158, 0]
